Goal: Information Seeking & Learning: Find specific fact

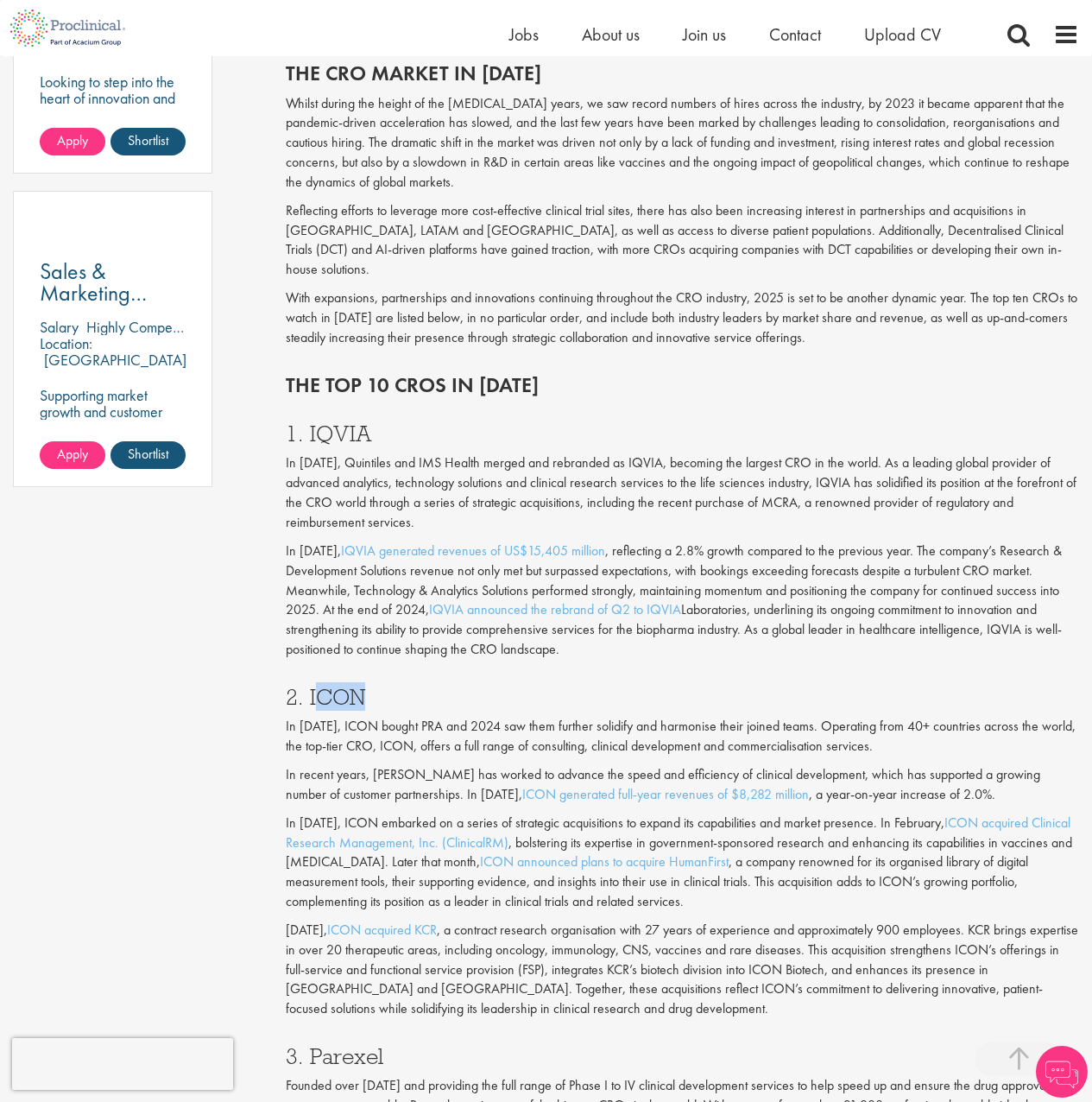
drag, startPoint x: 365, startPoint y: 675, endPoint x: 313, endPoint y: 680, distance: 52.2
click at [313, 685] on h3 "2. ICON" at bounding box center [682, 696] width 793 height 22
copy h3 "CON"
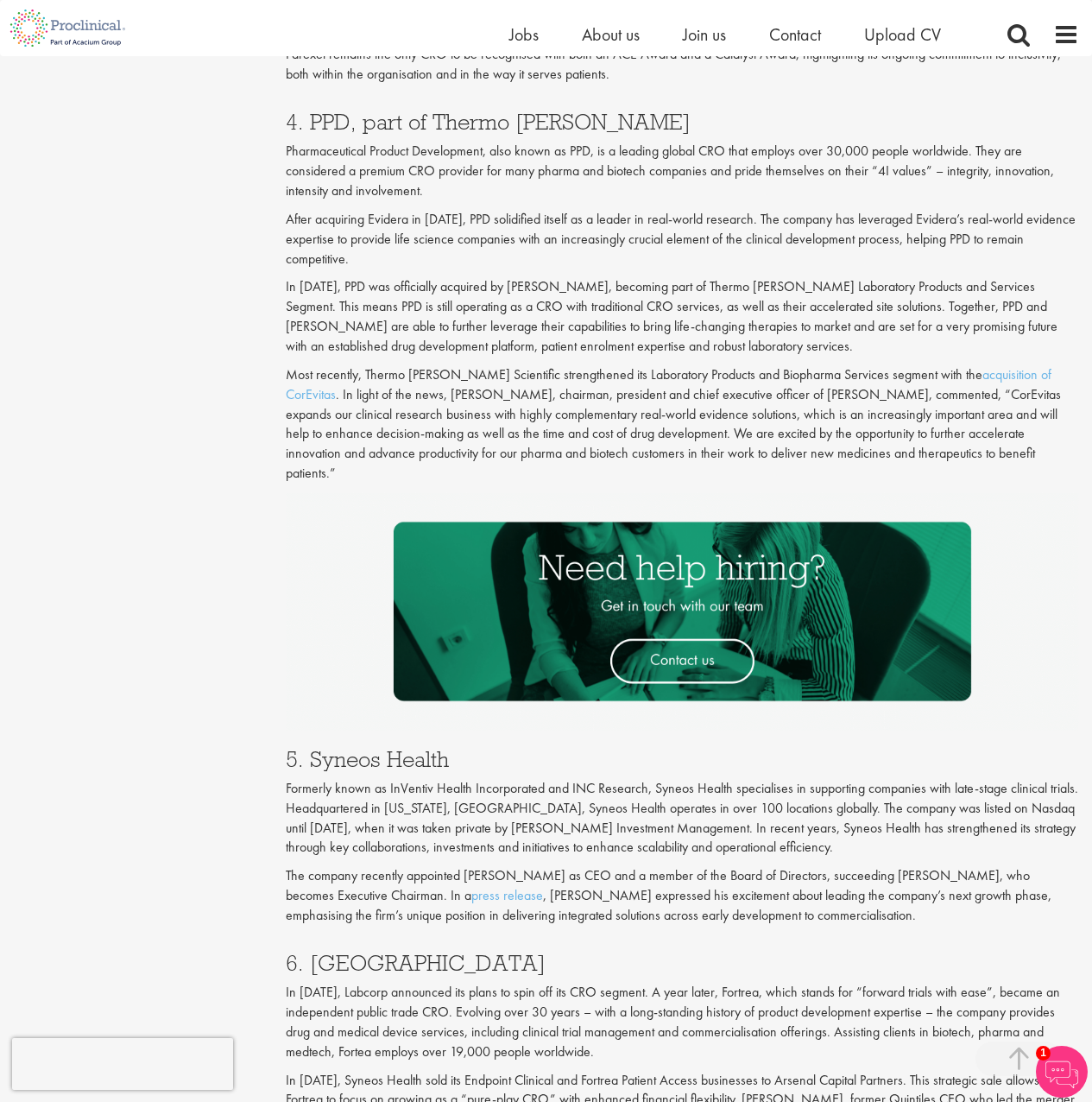
scroll to position [2611, 0]
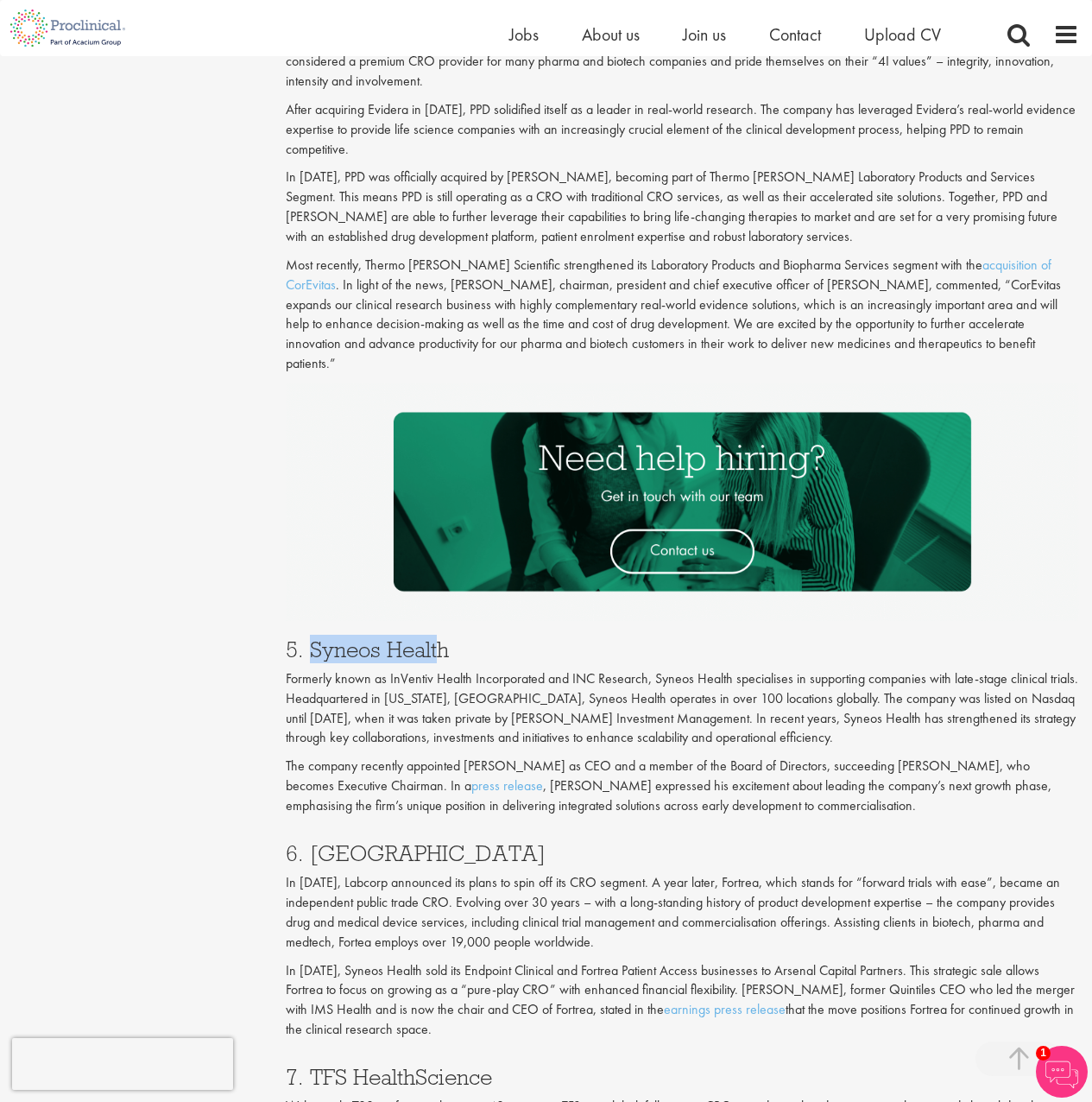
drag, startPoint x: 441, startPoint y: 547, endPoint x: 307, endPoint y: 549, distance: 134.0
click at [307, 638] on h3 "5. Syneos Health" at bounding box center [682, 648] width 793 height 22
drag, startPoint x: 469, startPoint y: 552, endPoint x: 310, endPoint y: 553, distance: 159.0
click at [310, 638] on h3 "5. Syneos Health" at bounding box center [682, 648] width 793 height 22
copy h3 "Syneos Health"
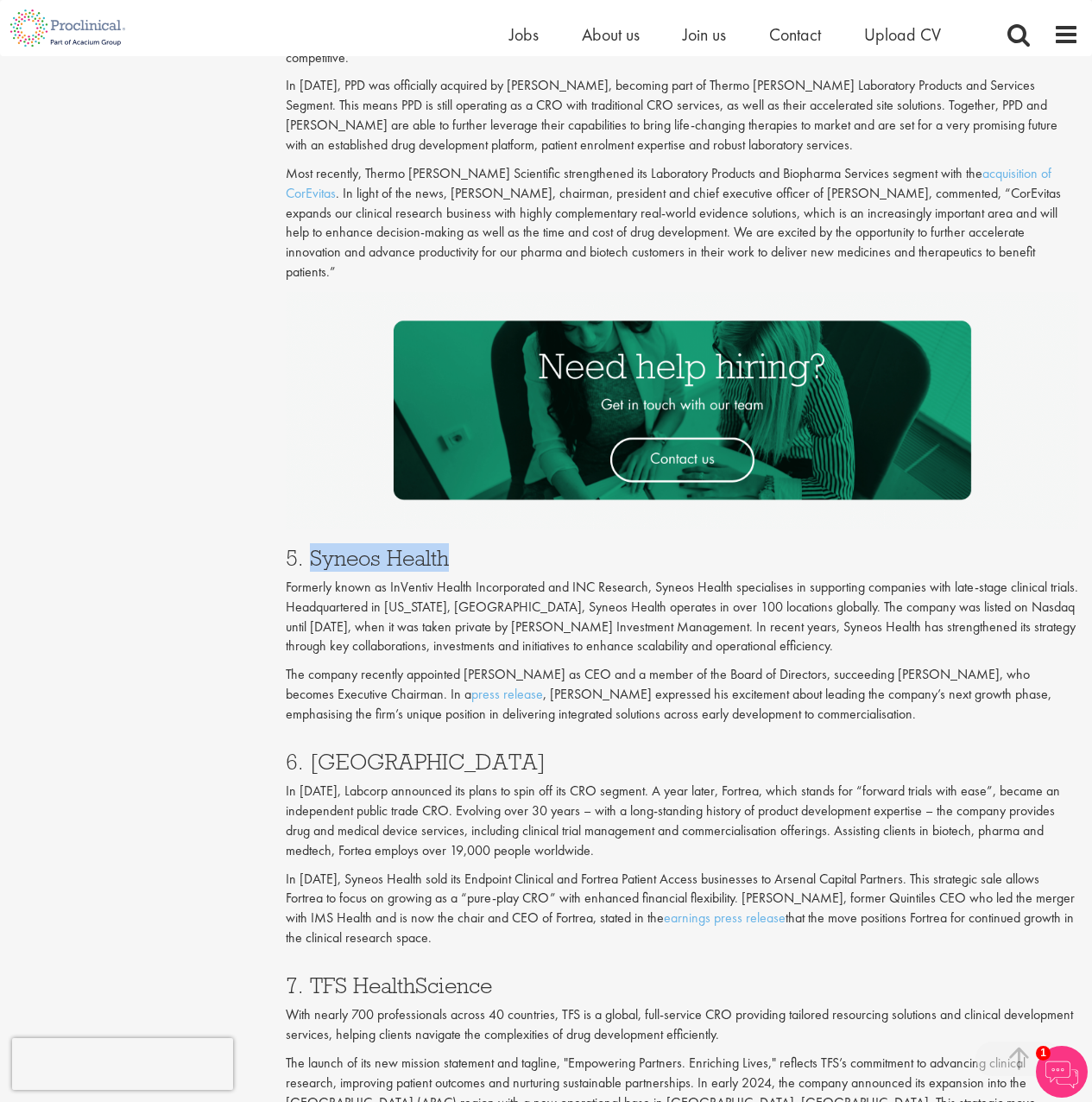
scroll to position [2714, 0]
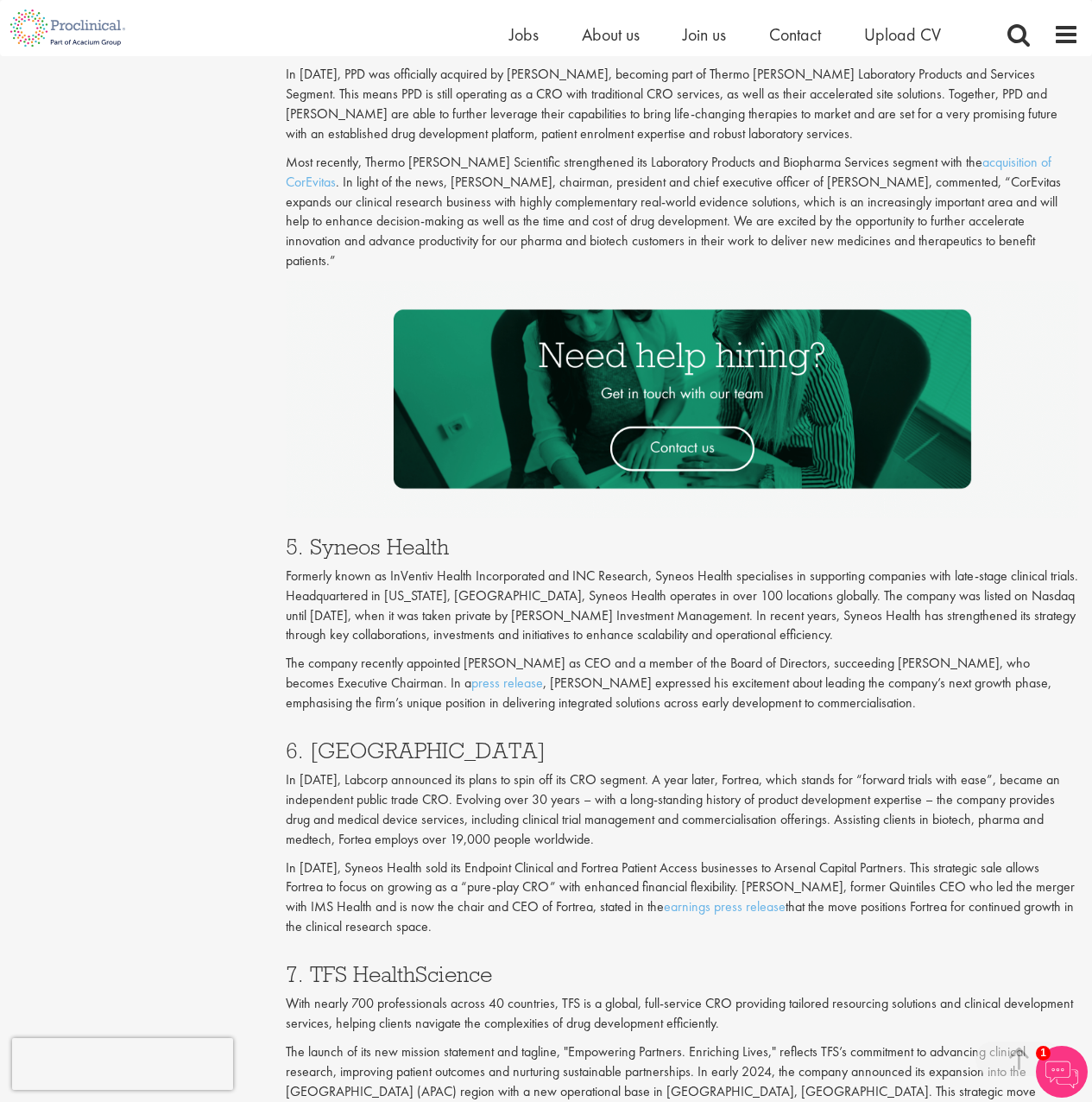
click at [362, 739] on h3 "6. [GEOGRAPHIC_DATA]" at bounding box center [682, 750] width 793 height 22
copy h3 "Fortrea"
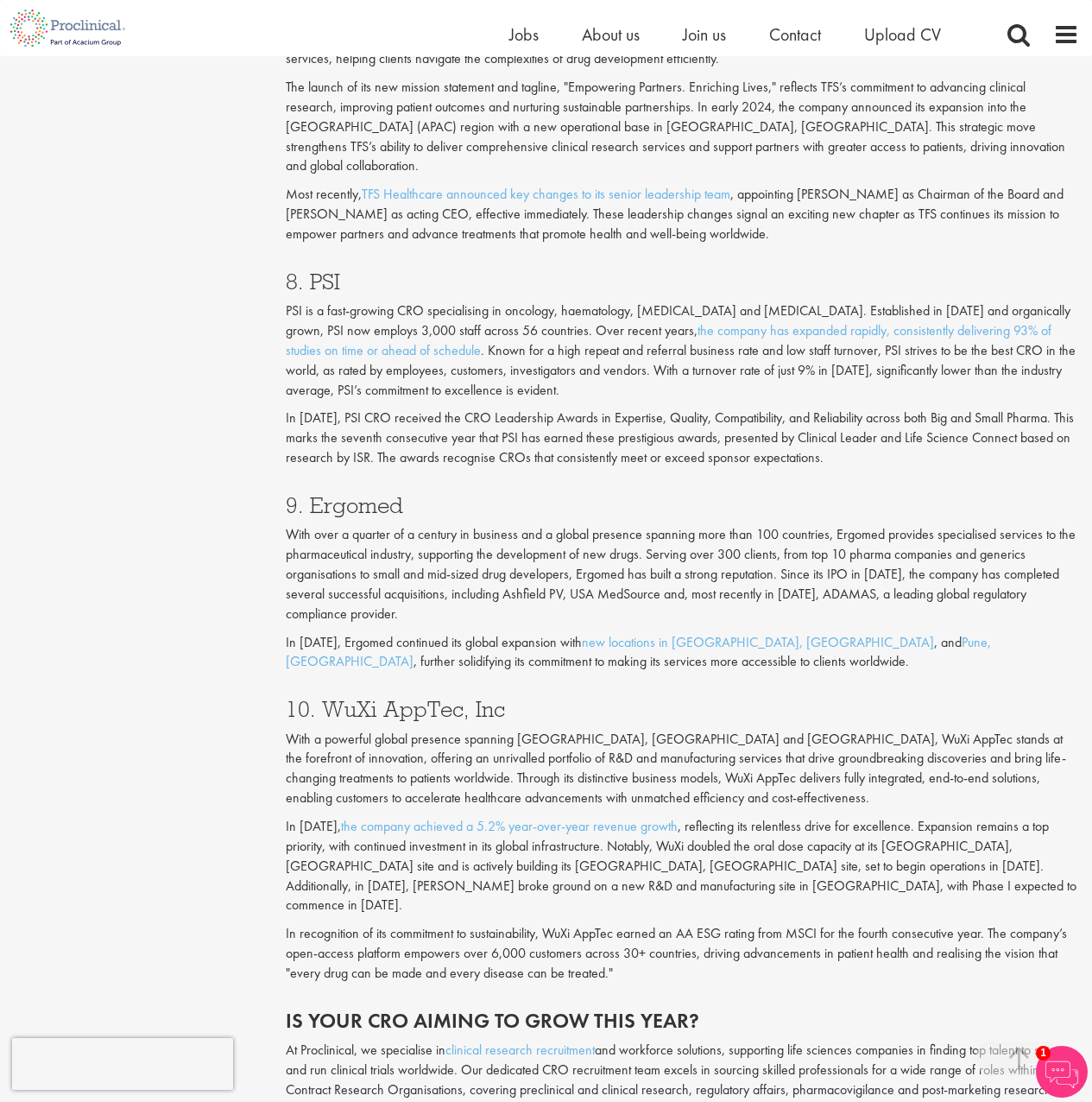
scroll to position [3668, 0]
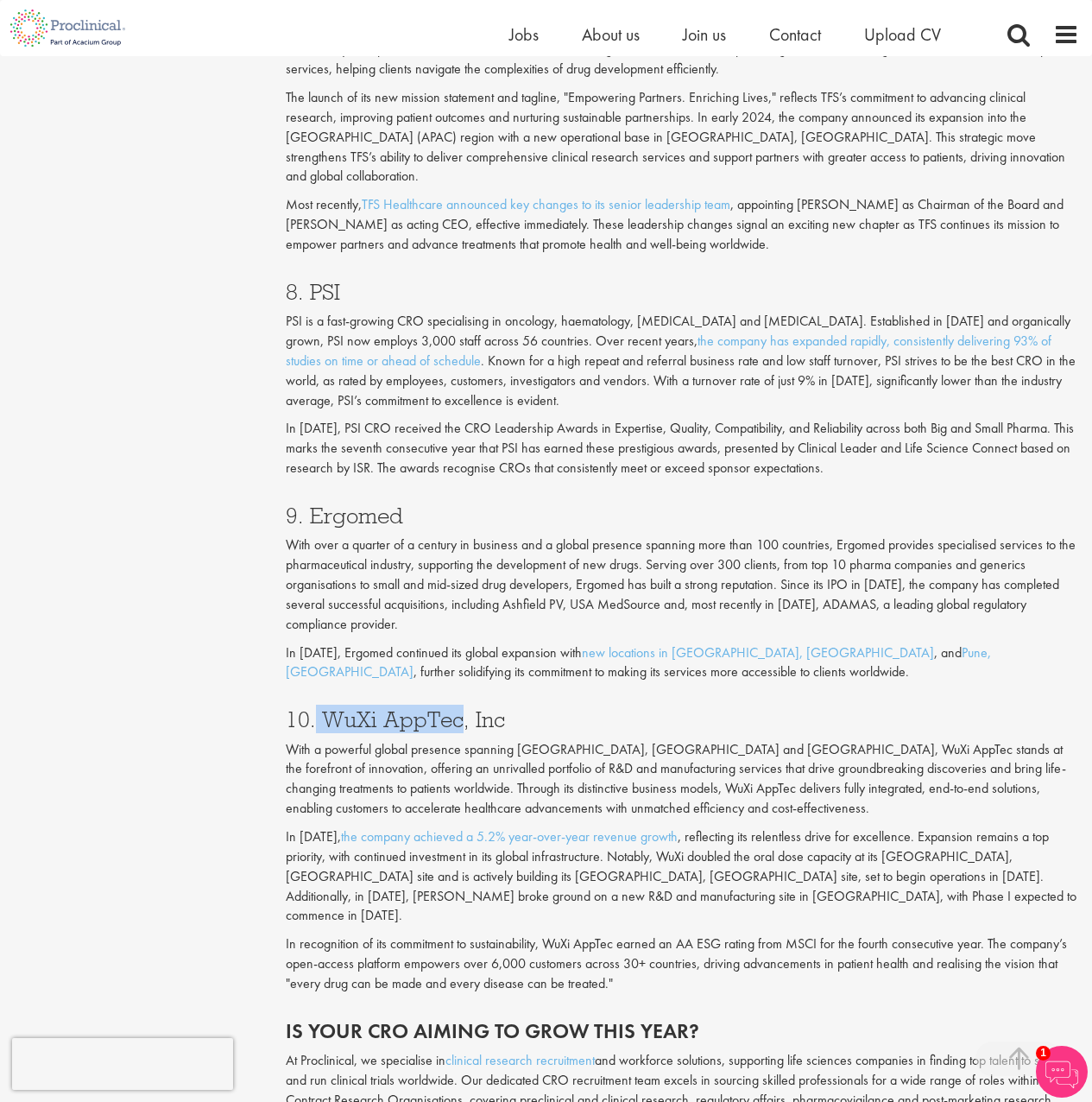
drag, startPoint x: 463, startPoint y: 600, endPoint x: 315, endPoint y: 602, distance: 148.0
click at [315, 708] on h3 "10. WuXi AppTec, Inc" at bounding box center [682, 719] width 793 height 22
copy h3 "WuXi AppTec"
